Goal: Task Accomplishment & Management: Manage account settings

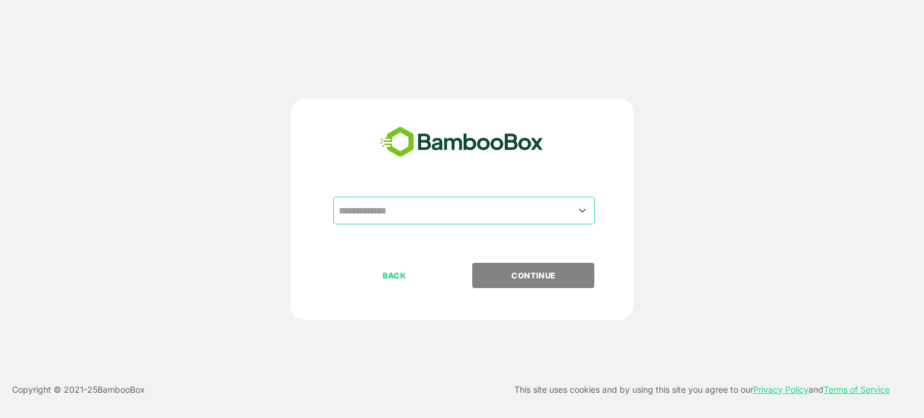
click at [444, 210] on input "text" at bounding box center [464, 210] width 257 height 23
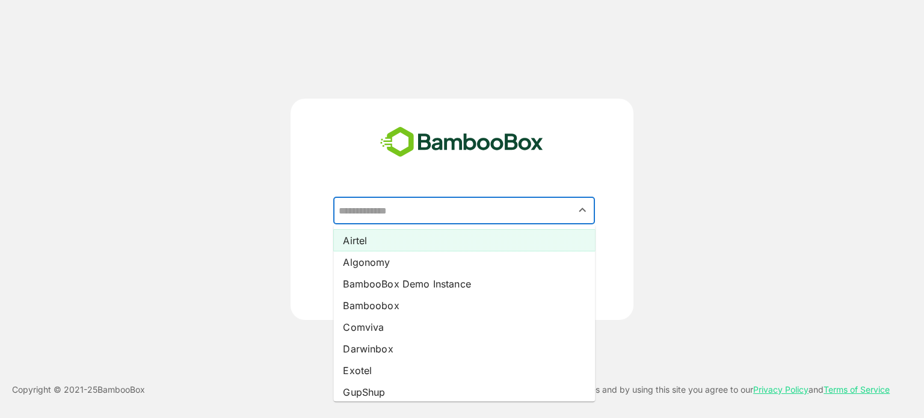
click at [422, 236] on li "Airtel" at bounding box center [464, 241] width 262 height 22
type input "******"
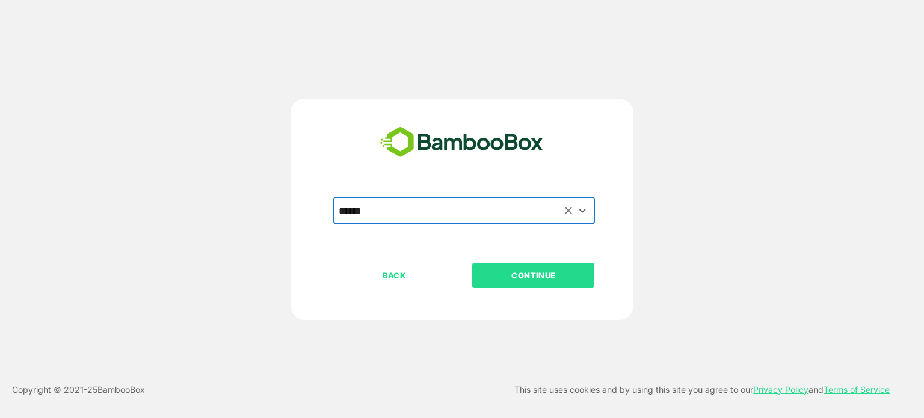
click at [544, 277] on p "CONTINUE" at bounding box center [533, 275] width 120 height 13
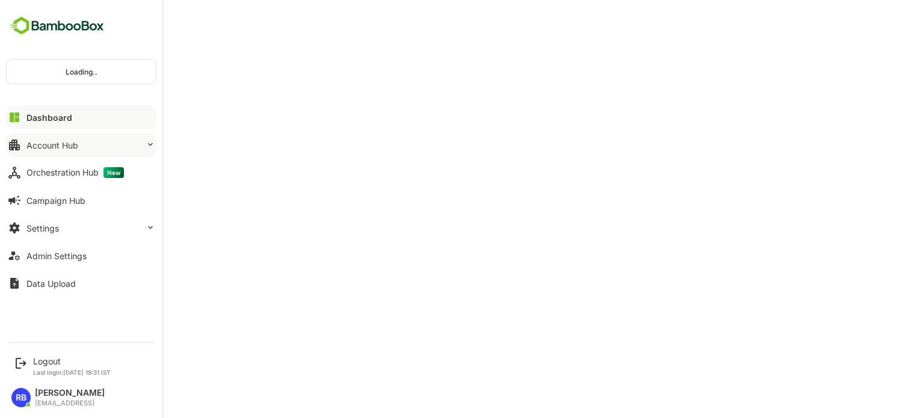
click at [72, 141] on div "Account Hub" at bounding box center [52, 145] width 52 height 10
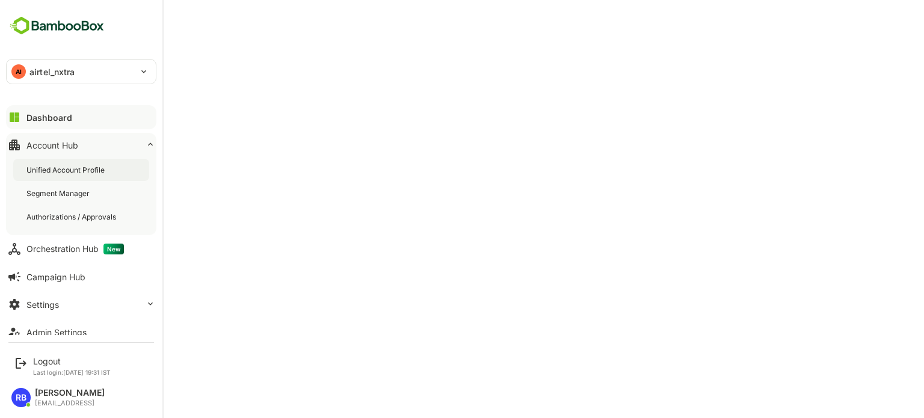
click at [73, 170] on div "Unified Account Profile" at bounding box center [66, 170] width 81 height 10
click at [29, 70] on p "airtel_nxtra" at bounding box center [52, 72] width 46 height 13
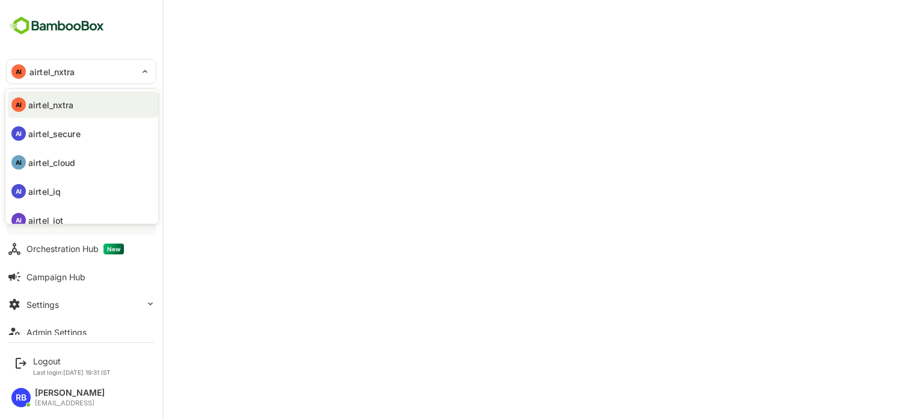
scroll to position [99, 0]
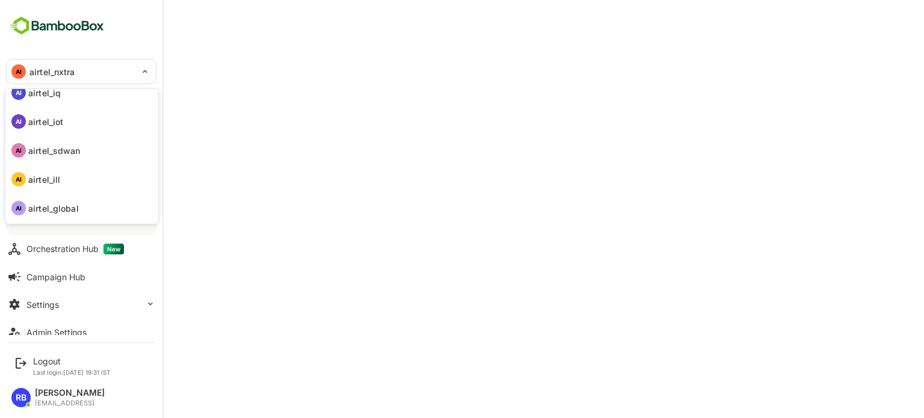
click at [68, 158] on li "AI airtel_sdwan" at bounding box center [83, 150] width 150 height 26
type input "**********"
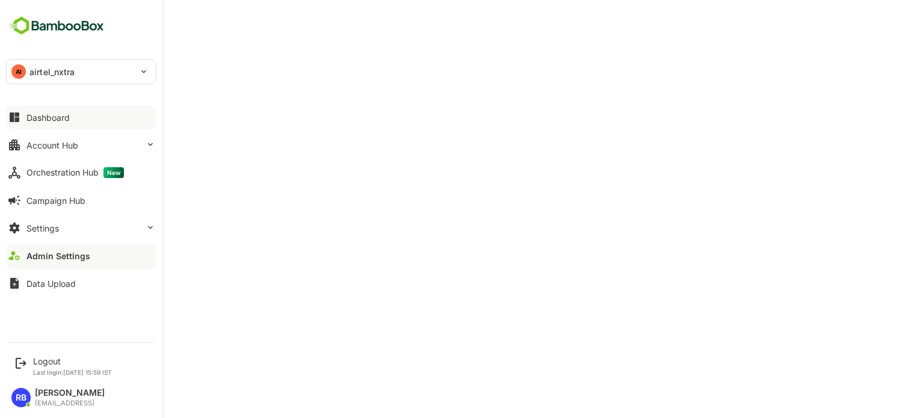
click at [59, 123] on button "Dashboard" at bounding box center [81, 117] width 150 height 24
click at [68, 150] on button "Account Hub" at bounding box center [81, 145] width 150 height 24
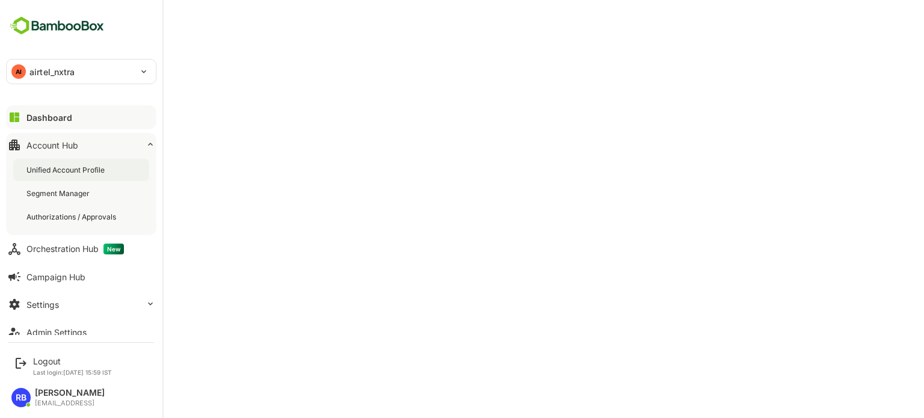
click at [68, 173] on div "Unified Account Profile" at bounding box center [66, 170] width 81 height 10
